Goal: Transaction & Acquisition: Purchase product/service

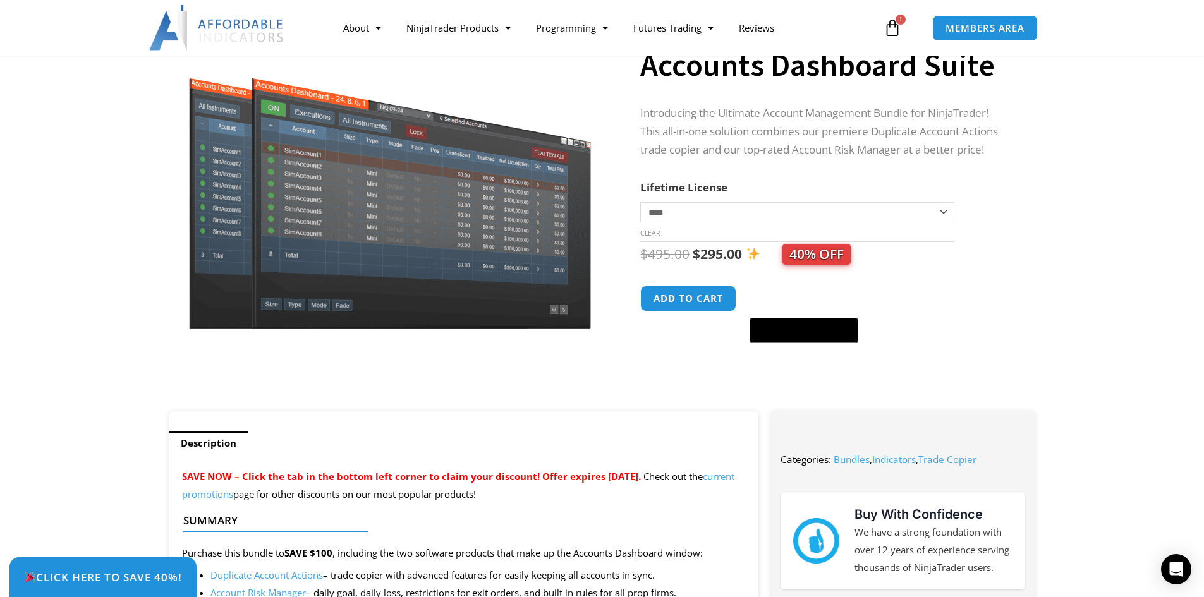
click at [894, 27] on icon at bounding box center [893, 28] width 18 height 18
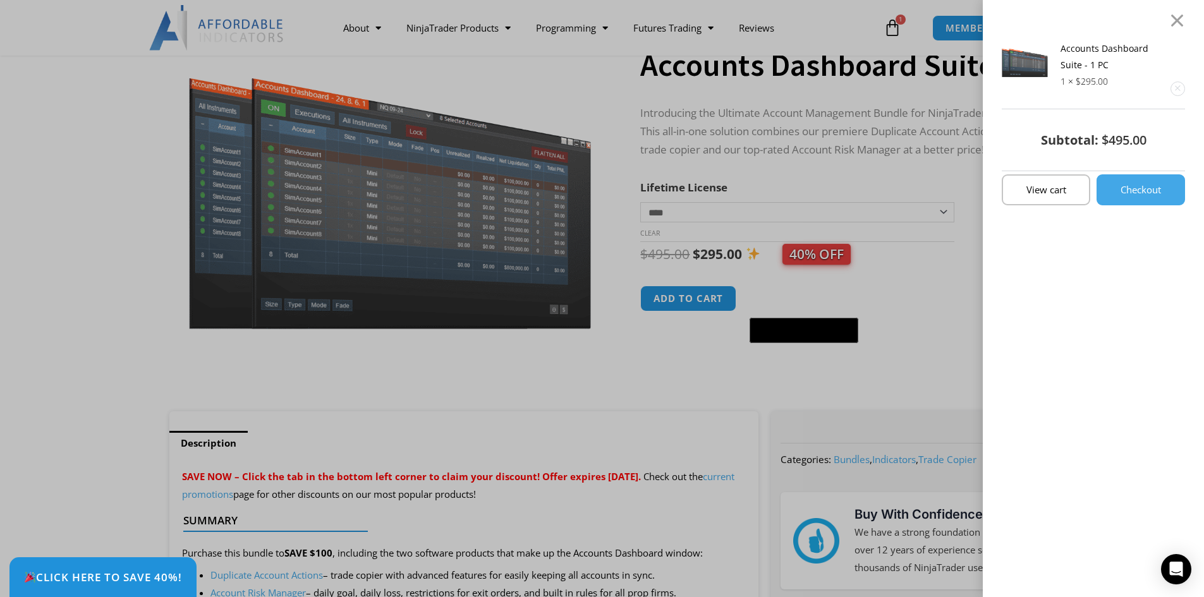
click at [894, 27] on div "Accounts Dashboard Suite - 1 PC 1 × $ 295.00 Subtotal: $ 495.00 View cart Check…" at bounding box center [602, 298] width 1204 height 597
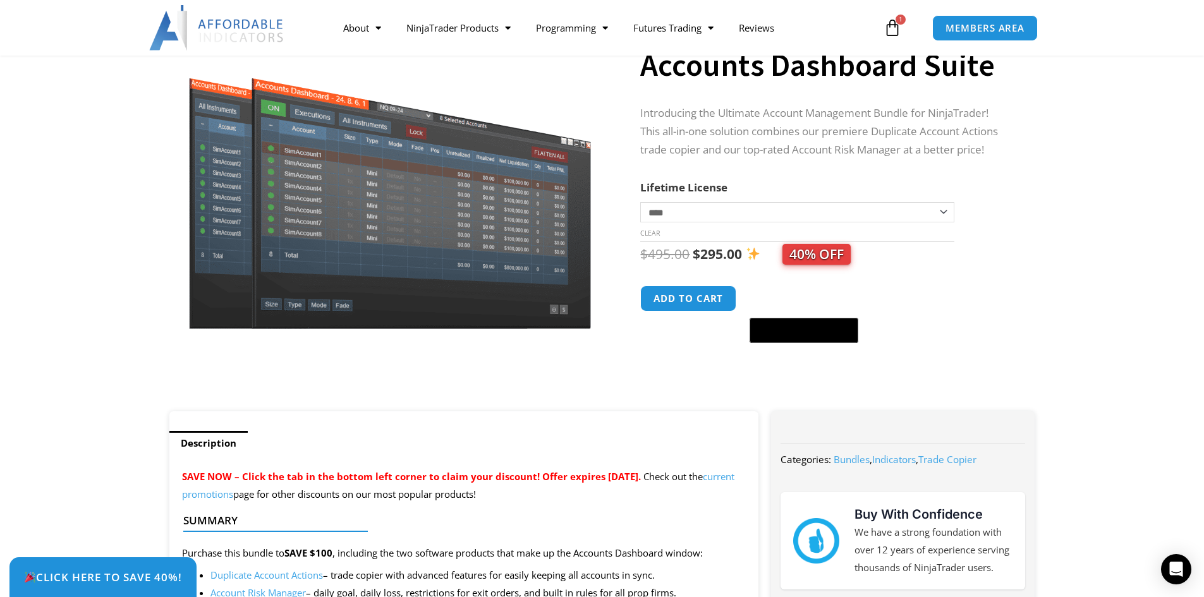
click at [894, 27] on icon at bounding box center [893, 28] width 18 height 18
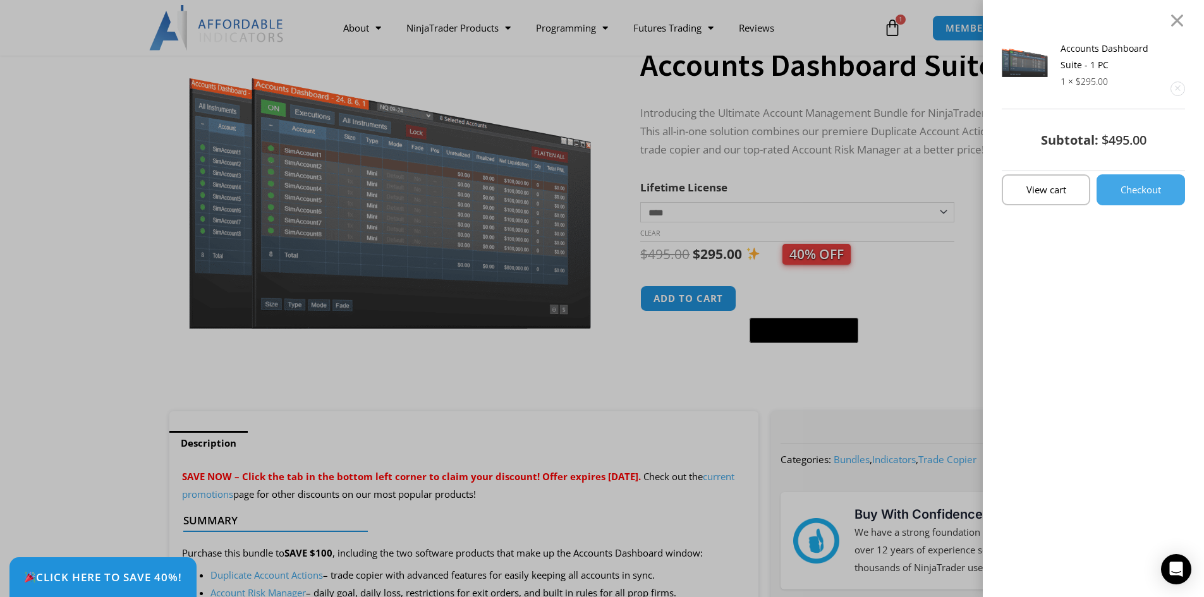
click at [894, 27] on div "Accounts Dashboard Suite - 1 PC 1 × $ 295.00 Subtotal: $ 495.00 View cart Check…" at bounding box center [602, 298] width 1204 height 597
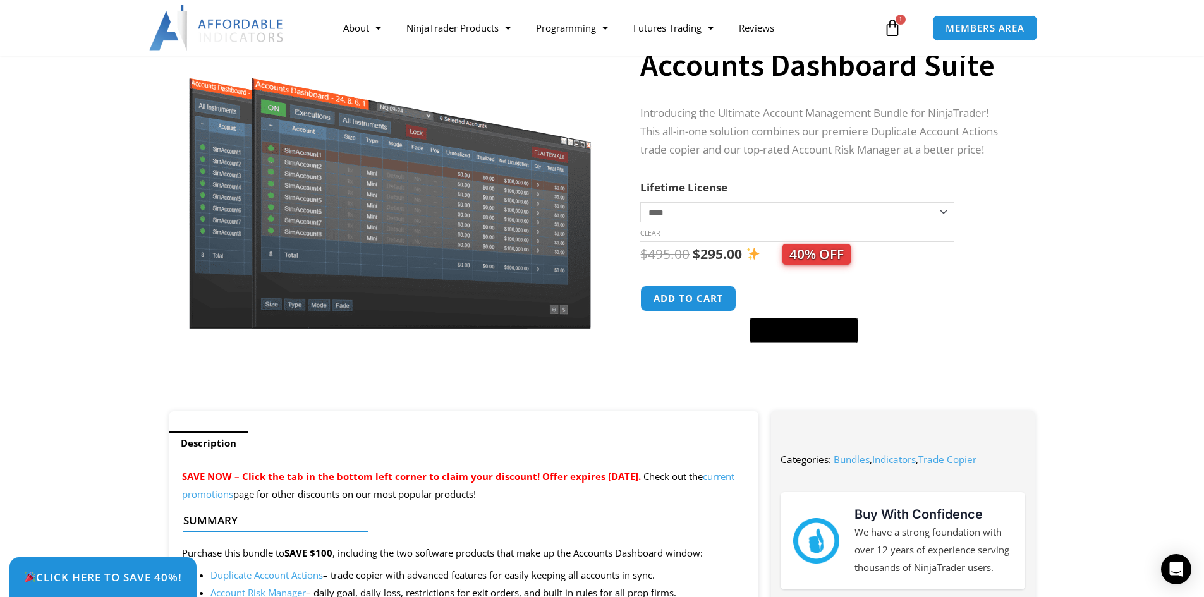
click at [1046, 224] on section "**********" at bounding box center [602, 204] width 1204 height 416
click at [898, 21] on span "1" at bounding box center [901, 20] width 10 height 10
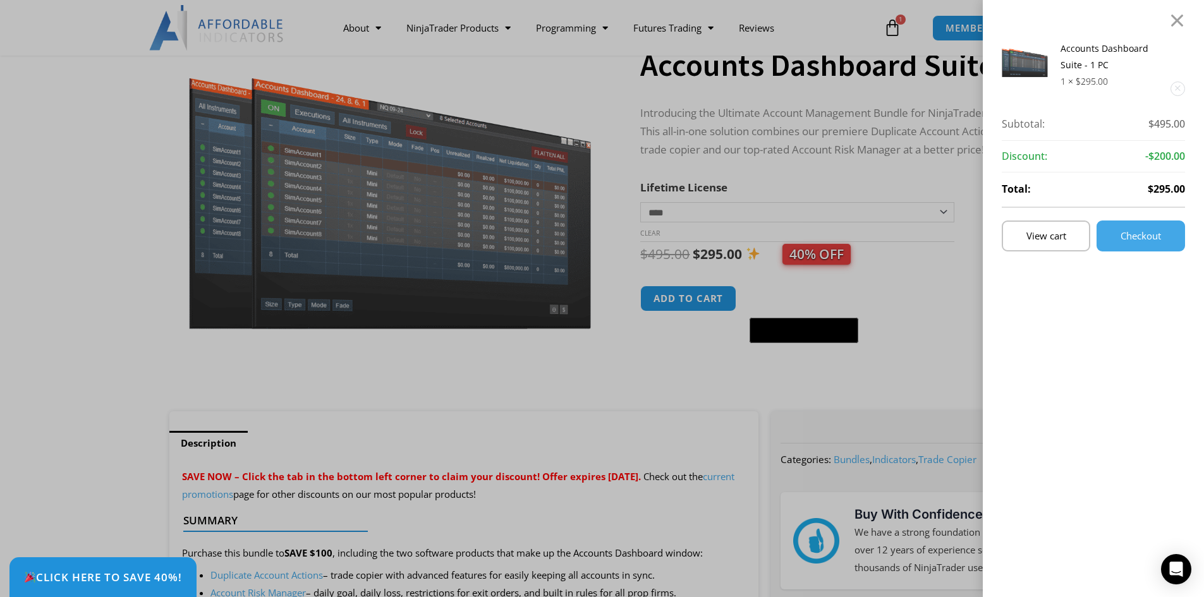
click at [932, 173] on div "Accounts Dashboard Suite - 1 PC 1 × $ 295.00 Subtotal: $ 495.00 Subtotal: $495.…" at bounding box center [602, 298] width 1204 height 597
